Goal: Task Accomplishment & Management: Complete application form

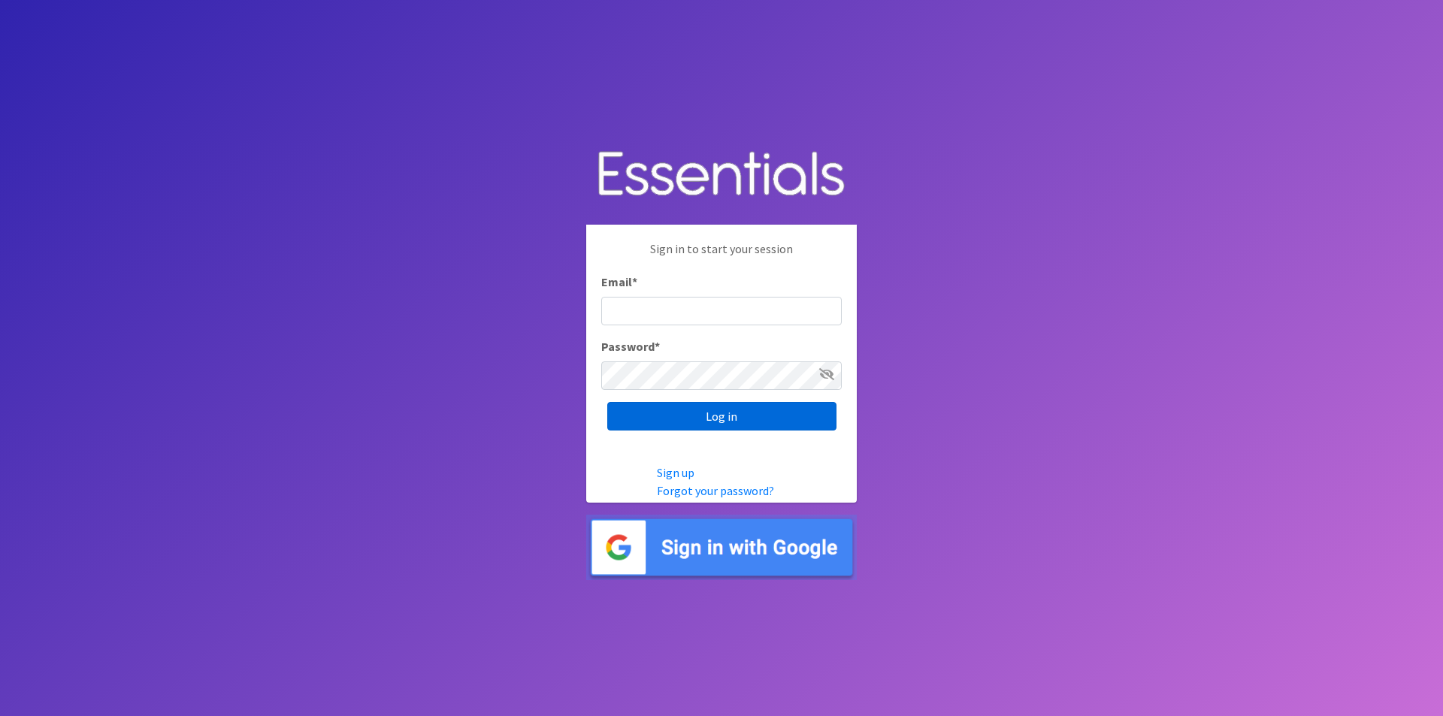
type input "Randjelich@lifecenters.com"
click at [717, 418] on input "Log in" at bounding box center [721, 416] width 229 height 29
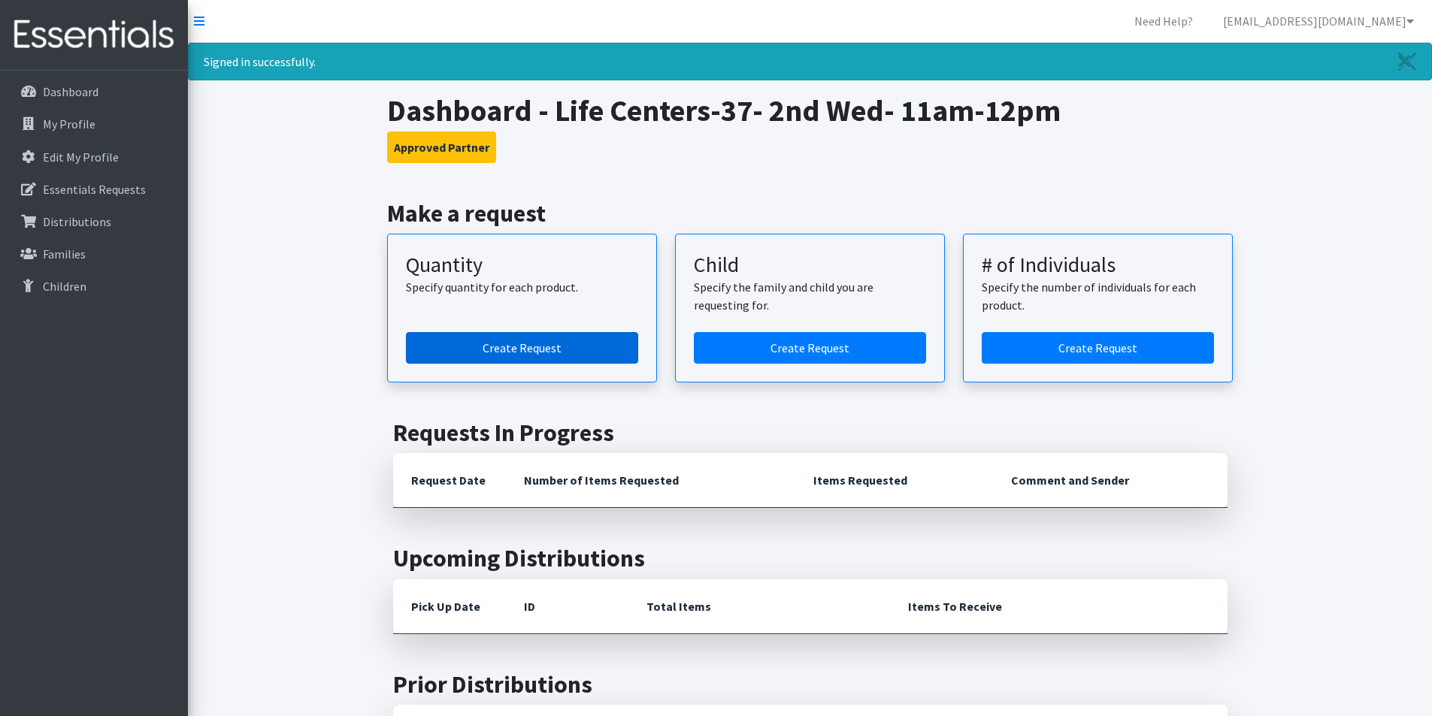
click at [498, 344] on link "Create Request" at bounding box center [522, 348] width 232 height 32
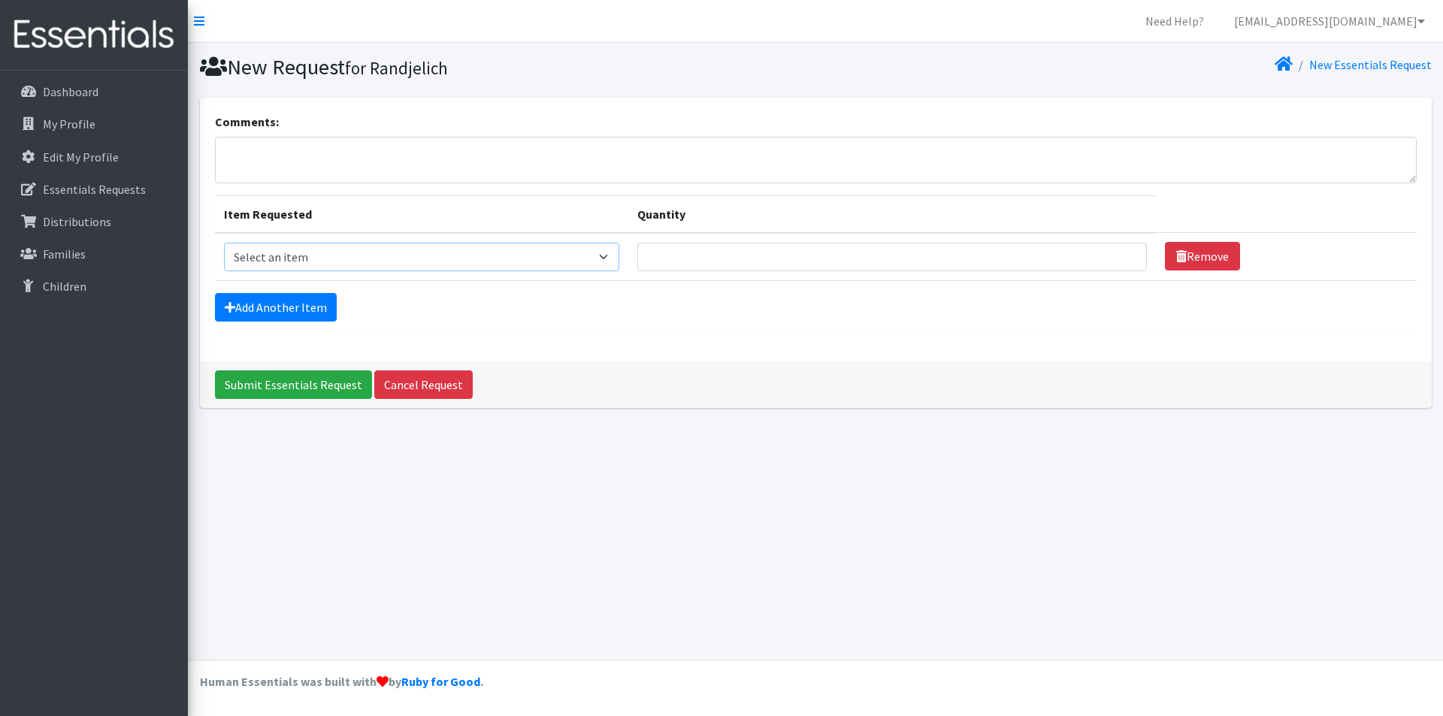
click at [608, 255] on select "Select an item Kids (Newborn) Kids (Size 1) Kids (Size 2) Kids (Size 3) Kids (S…" at bounding box center [422, 257] width 396 height 29
select select "3407"
click at [224, 243] on select "Select an item Kids (Newborn) Kids (Size 1) Kids (Size 2) Kids (Size 3) Kids (S…" at bounding box center [422, 257] width 396 height 29
click at [659, 261] on input "Quantity" at bounding box center [893, 257] width 510 height 29
click at [828, 265] on input "Quantity" at bounding box center [893, 257] width 510 height 29
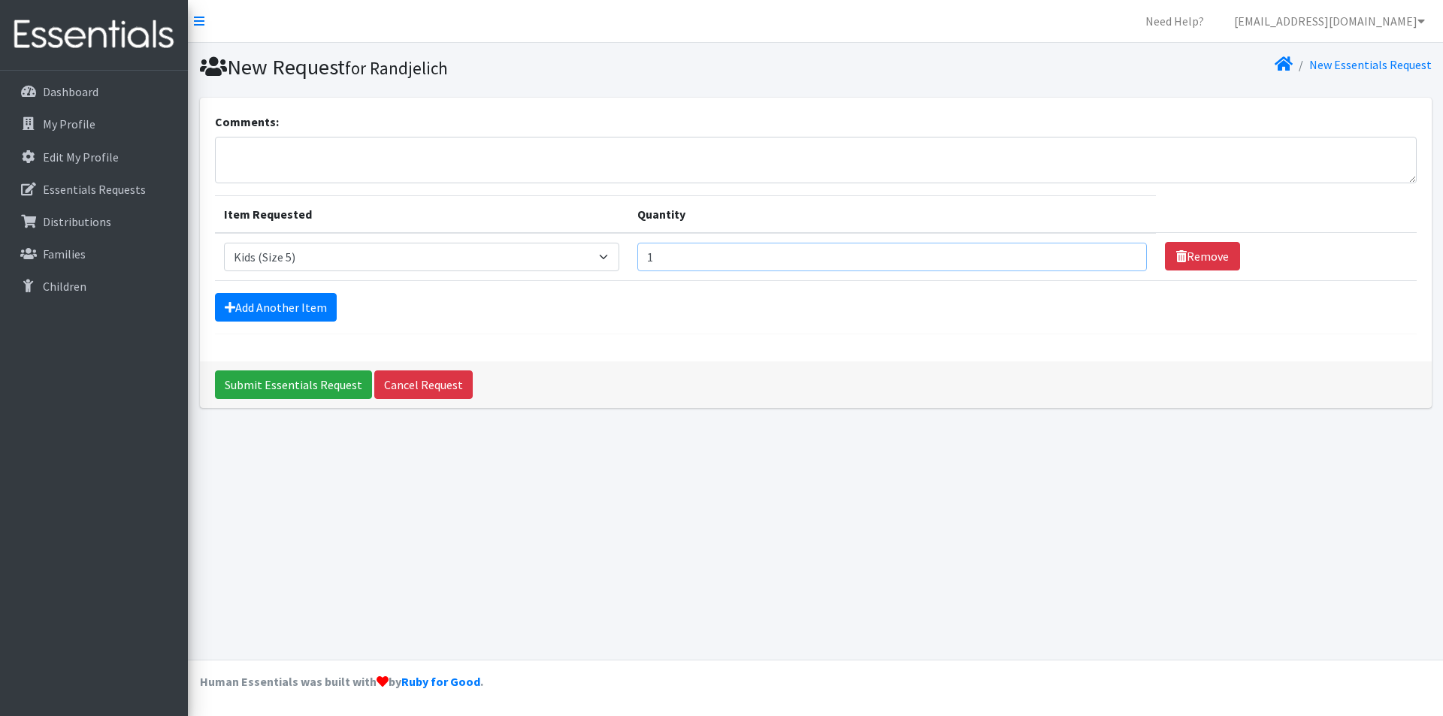
type input "1"
click at [1113, 255] on input "1" at bounding box center [893, 257] width 510 height 29
click at [669, 263] on input "1" at bounding box center [893, 257] width 510 height 29
type input "30"
click at [278, 311] on link "Add Another Item" at bounding box center [276, 307] width 122 height 29
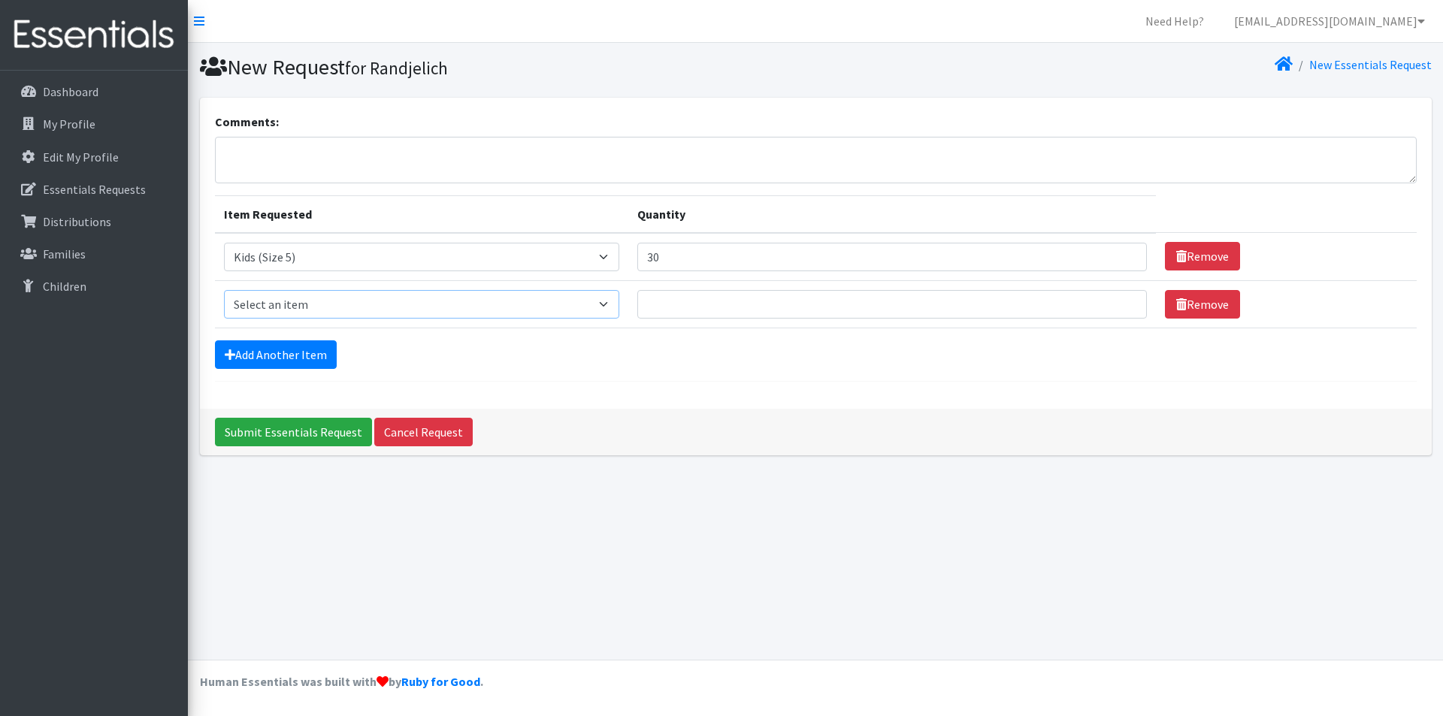
click at [611, 303] on select "Select an item Kids (Newborn) Kids (Size 1) Kids (Size 2) Kids (Size 3) Kids (S…" at bounding box center [422, 304] width 396 height 29
select select "3400"
click at [224, 290] on select "Select an item Kids (Newborn) Kids (Size 1) Kids (Size 2) Kids (Size 3) Kids (S…" at bounding box center [422, 304] width 396 height 29
click at [670, 301] on input "Quantity" at bounding box center [893, 304] width 510 height 29
click at [672, 256] on input "30" at bounding box center [893, 257] width 510 height 29
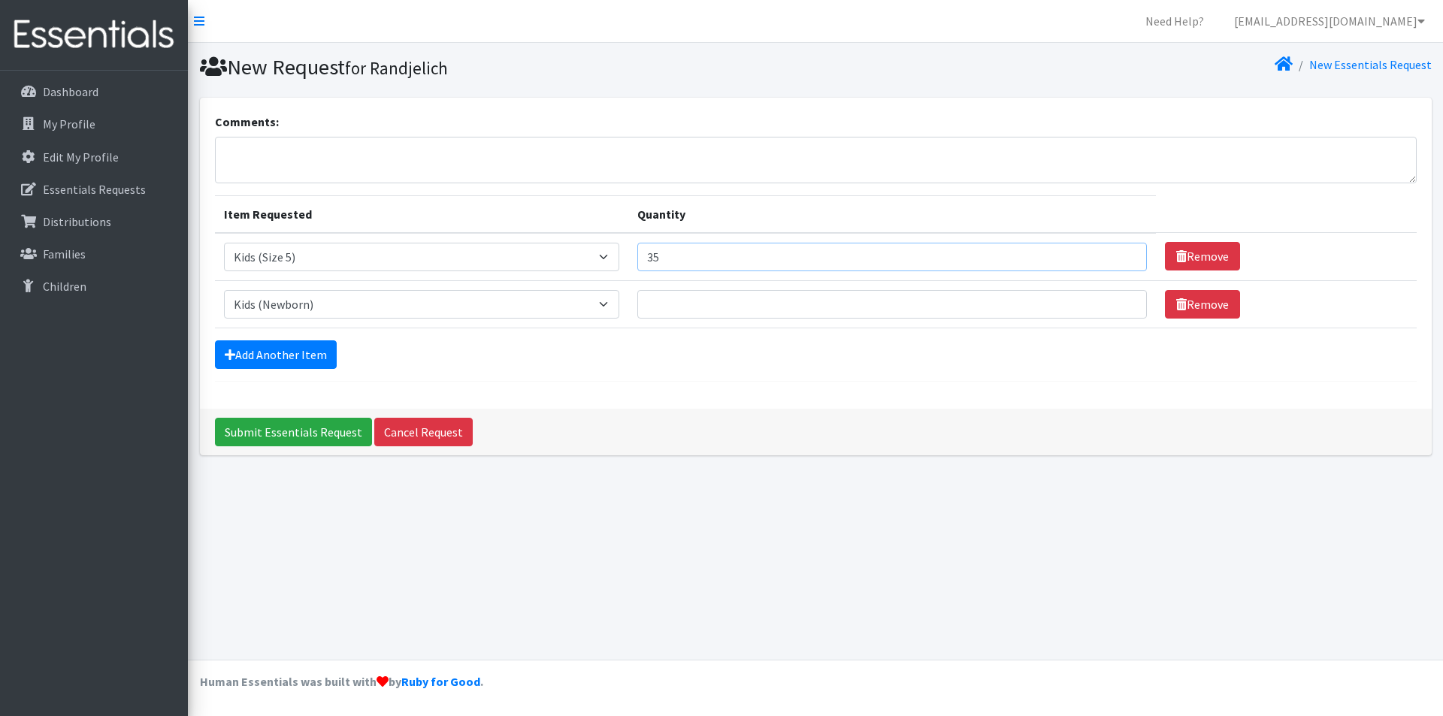
type input "3"
type input "2"
type input "35"
click at [704, 301] on input "Quantity" at bounding box center [893, 304] width 510 height 29
type input "25"
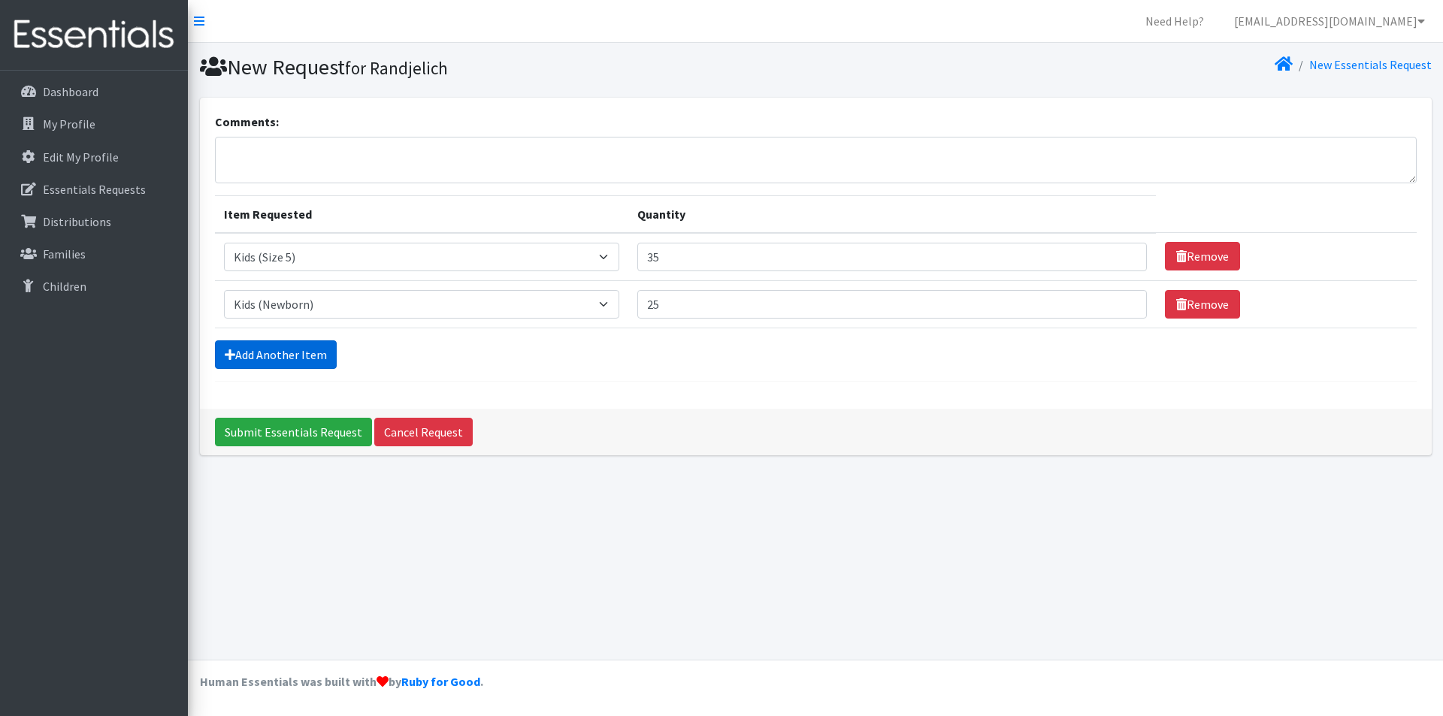
click at [255, 362] on link "Add Another Item" at bounding box center [276, 355] width 122 height 29
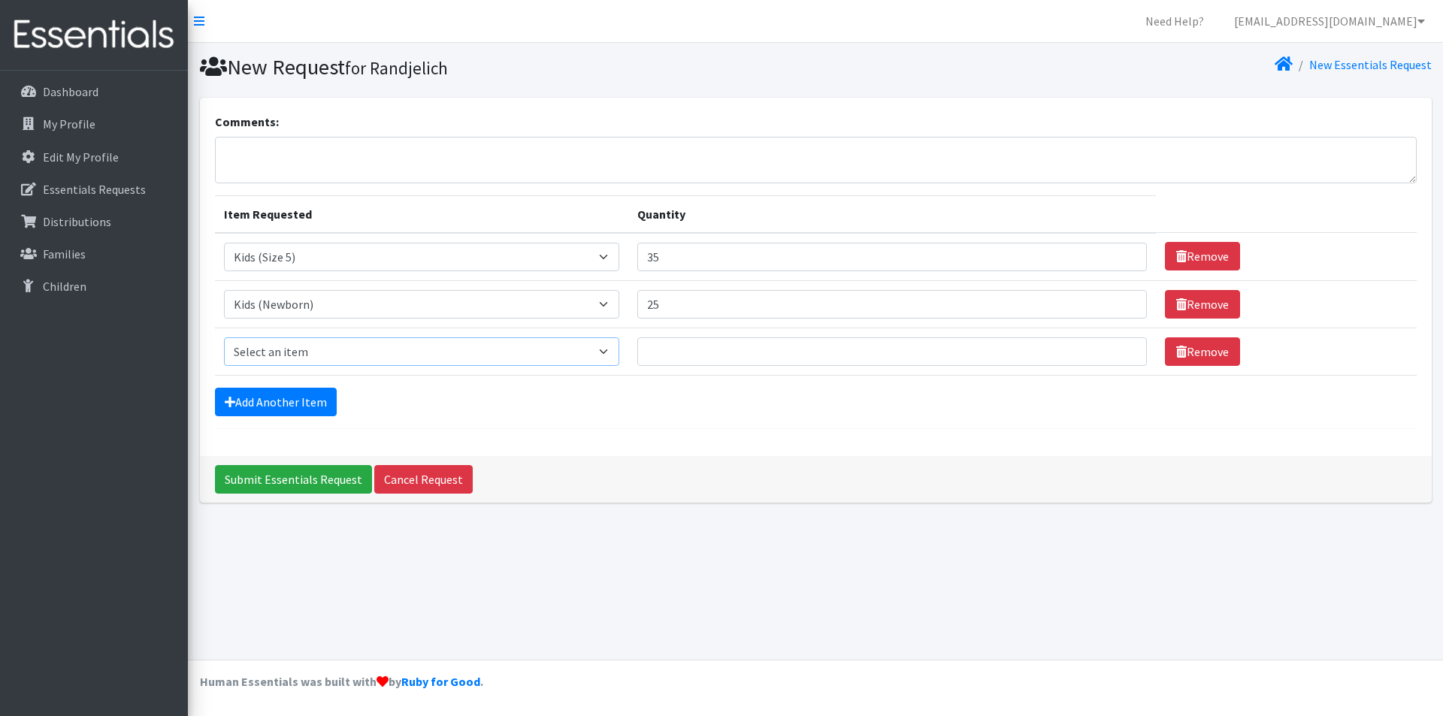
click at [612, 351] on select "Select an item Kids (Newborn) Kids (Size 1) Kids (Size 2) Kids (Size 3) Kids (S…" at bounding box center [422, 352] width 396 height 29
select select "3419"
click at [224, 338] on select "Select an item Kids (Newborn) Kids (Size 1) Kids (Size 2) Kids (Size 3) Kids (S…" at bounding box center [422, 352] width 396 height 29
click at [674, 354] on input "Quantity" at bounding box center [893, 352] width 510 height 29
type input "15"
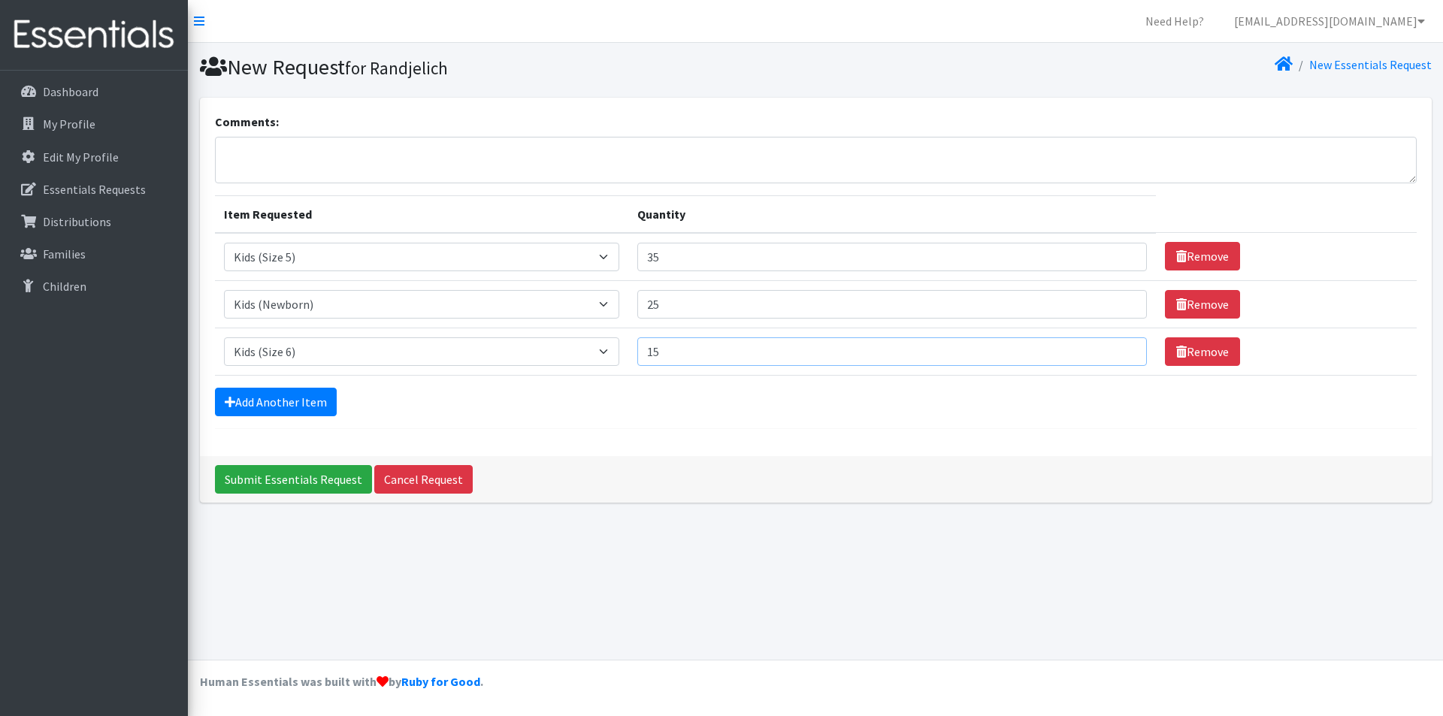
click at [215, 465] on input "Submit Essentials Request" at bounding box center [293, 479] width 157 height 29
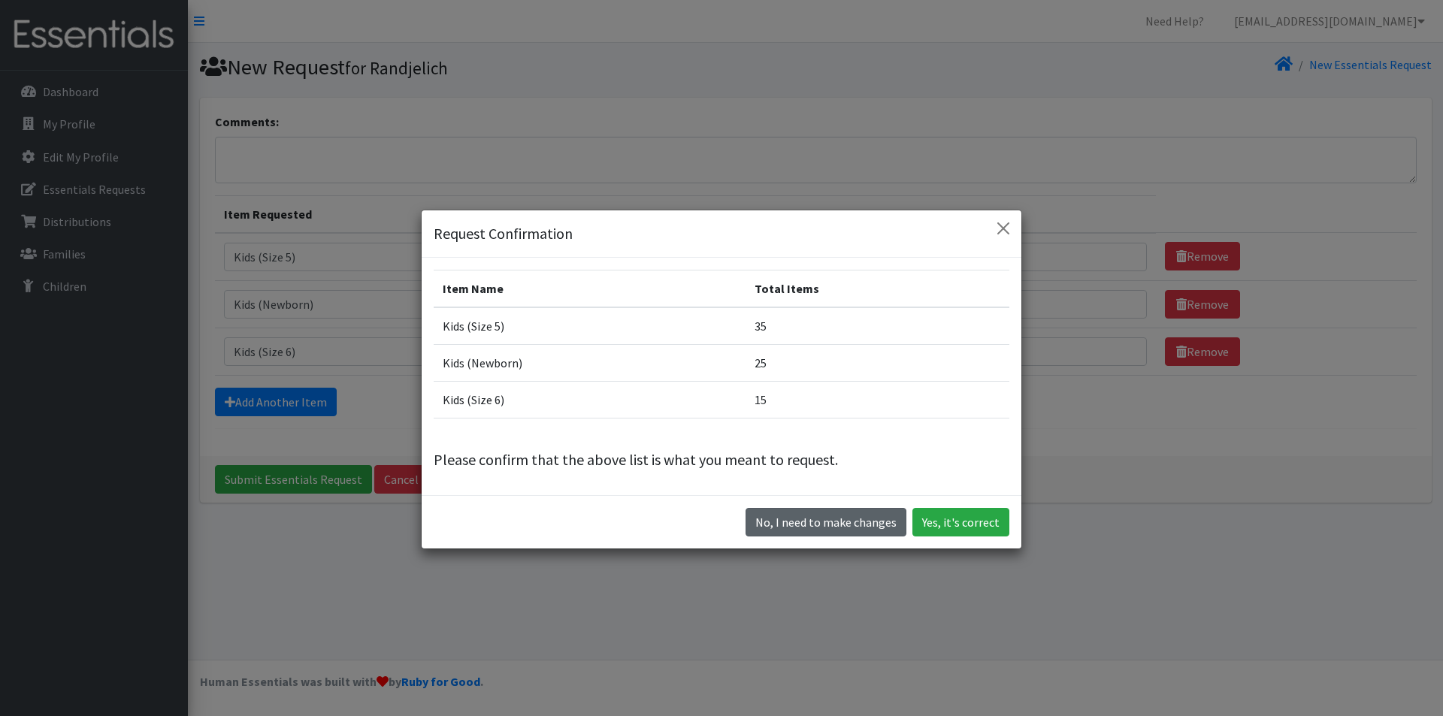
click at [825, 529] on button "No, I need to make changes" at bounding box center [826, 522] width 161 height 29
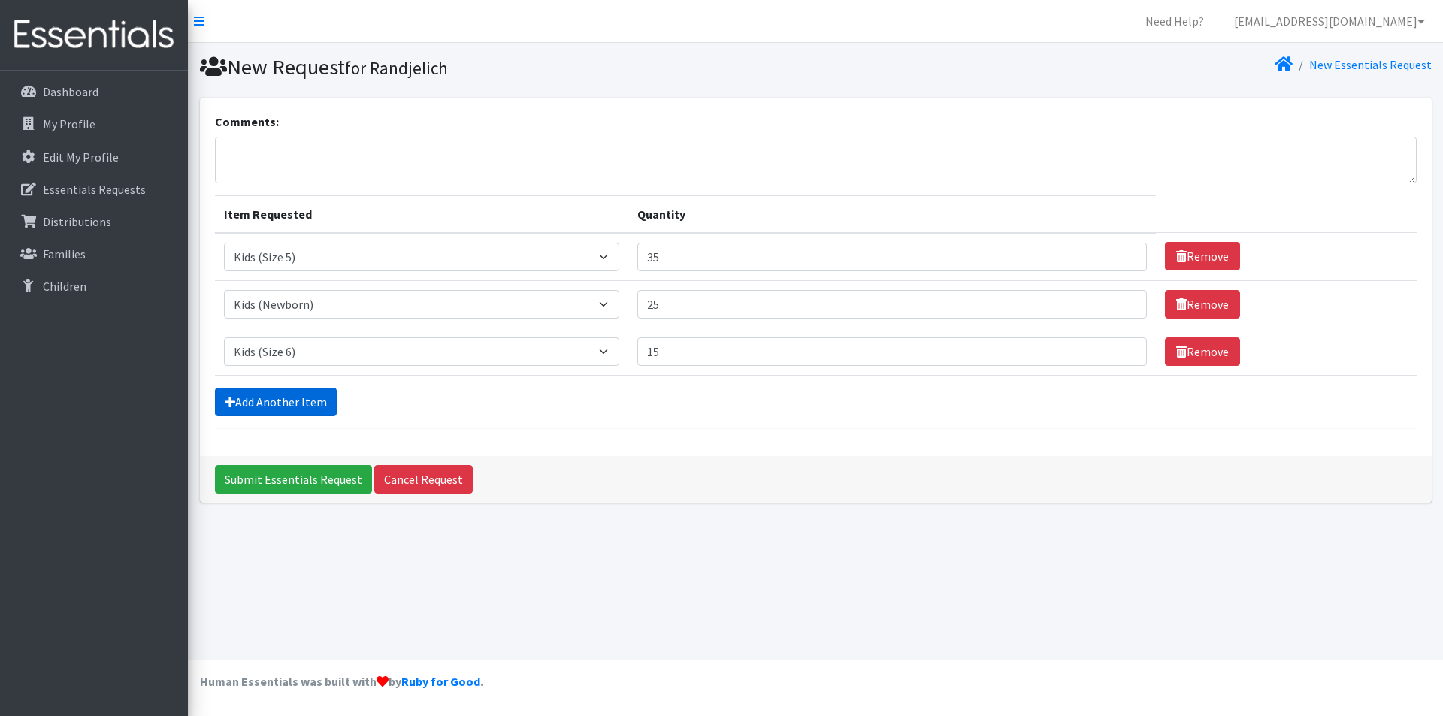
click at [272, 399] on link "Add Another Item" at bounding box center [276, 402] width 122 height 29
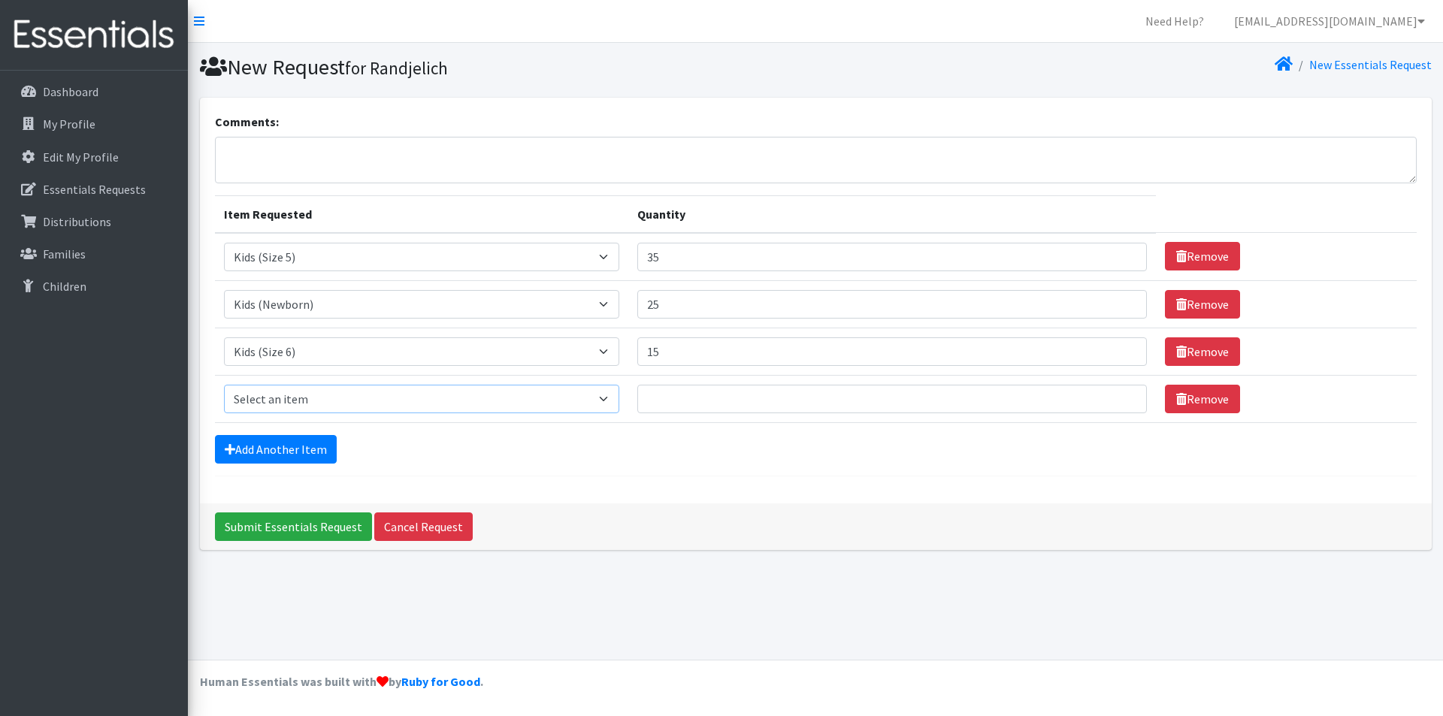
click at [612, 398] on select "Select an item Kids (Newborn) Kids (Size 1) Kids (Size 2) Kids (Size 3) Kids (S…" at bounding box center [422, 399] width 396 height 29
select select "3418"
click at [224, 385] on select "Select an item Kids (Newborn) Kids (Size 1) Kids (Size 2) Kids (Size 3) Kids (S…" at bounding box center [422, 399] width 396 height 29
click at [669, 401] on input "Quantity" at bounding box center [893, 399] width 510 height 29
type input "22"
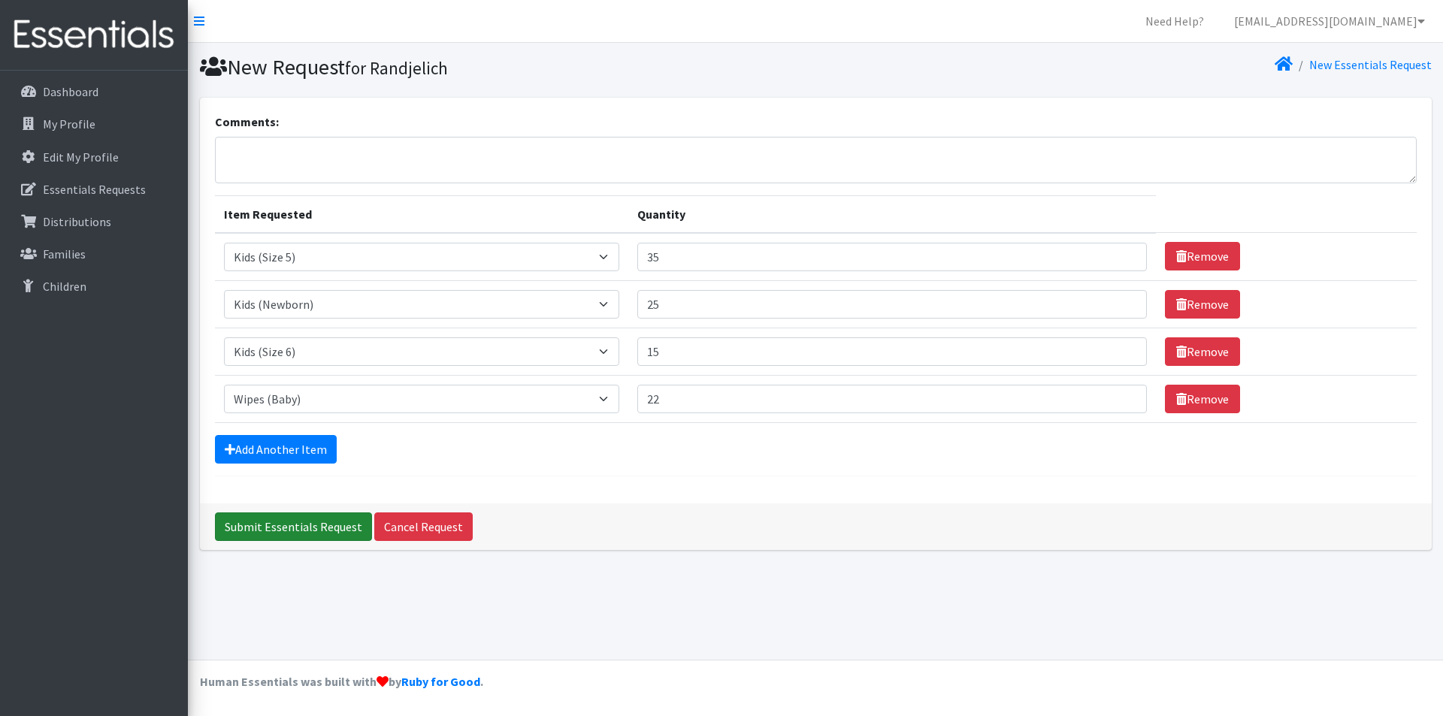
click at [318, 524] on input "Submit Essentials Request" at bounding box center [293, 527] width 157 height 29
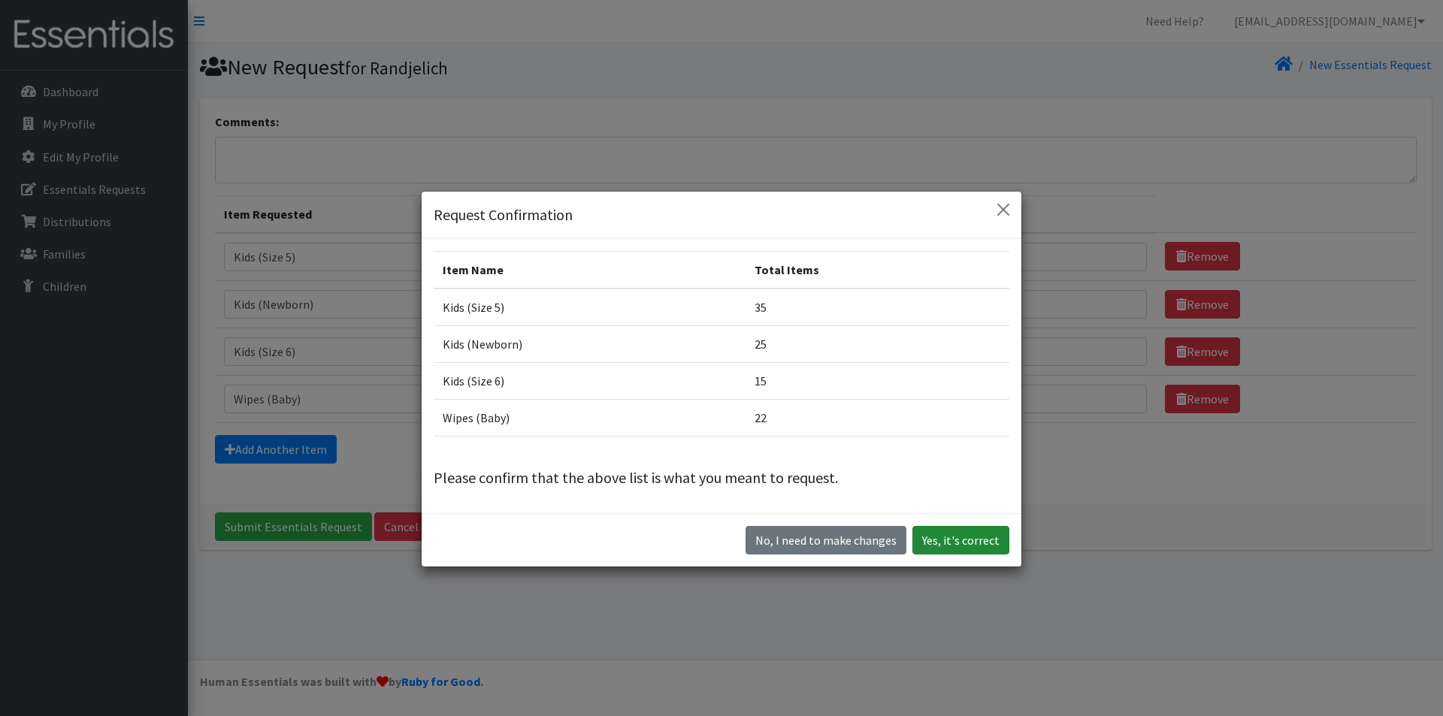
click at [975, 541] on button "Yes, it's correct" at bounding box center [961, 540] width 97 height 29
